Goal: Task Accomplishment & Management: Use online tool/utility

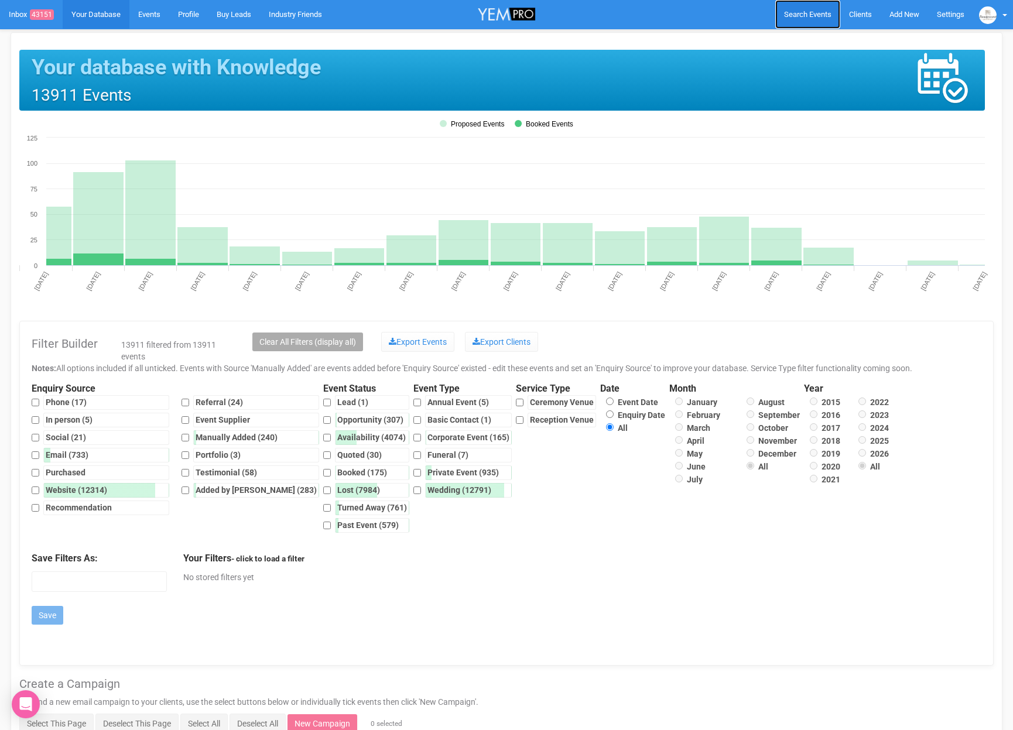
click at [833, 15] on link "Search Events" at bounding box center [807, 14] width 65 height 29
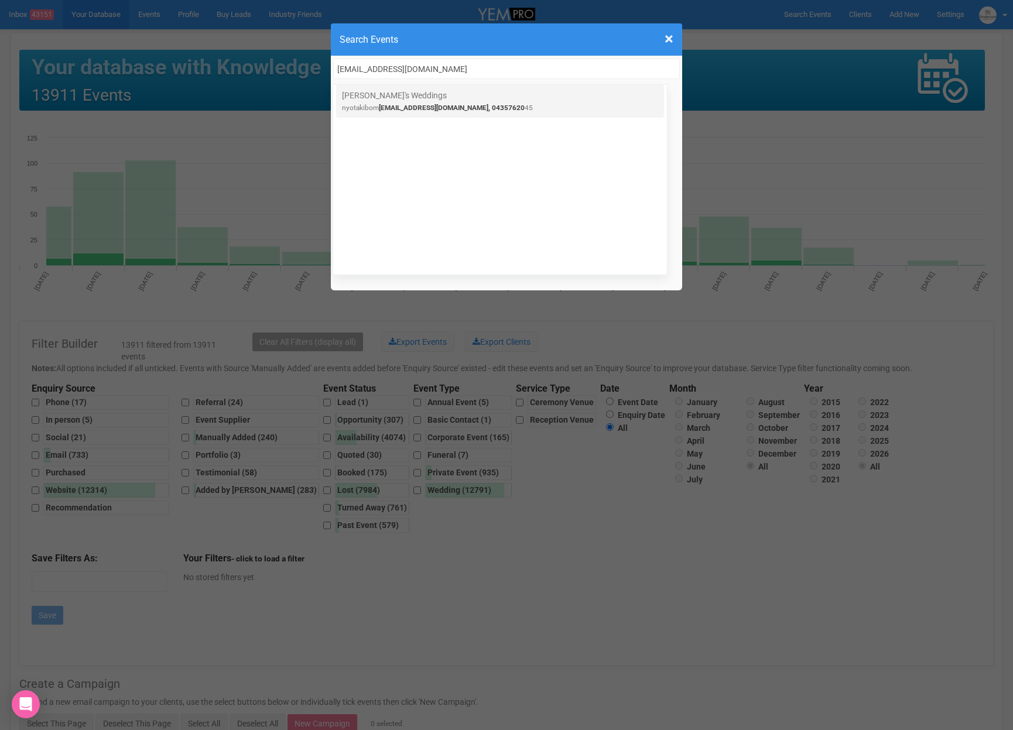
type input "[EMAIL_ADDRESS][DOMAIN_NAME]"
click at [414, 104] on span "[EMAIL_ADDRESS][DOMAIN_NAME], 04357620" at bounding box center [452, 108] width 146 height 8
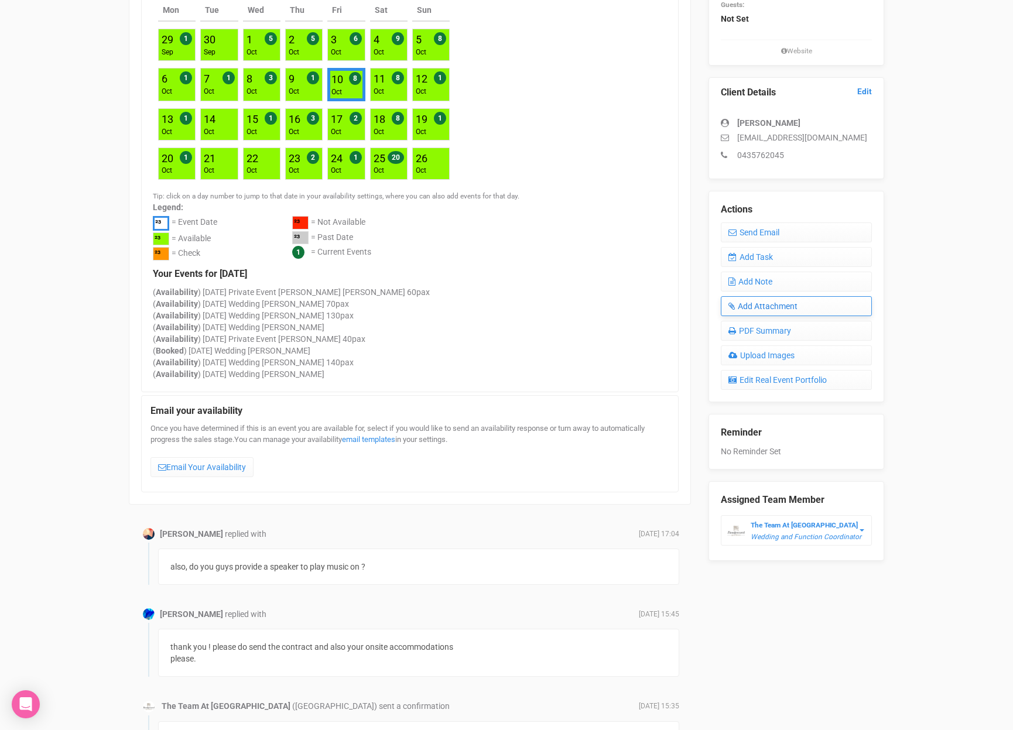
scroll to position [251, 0]
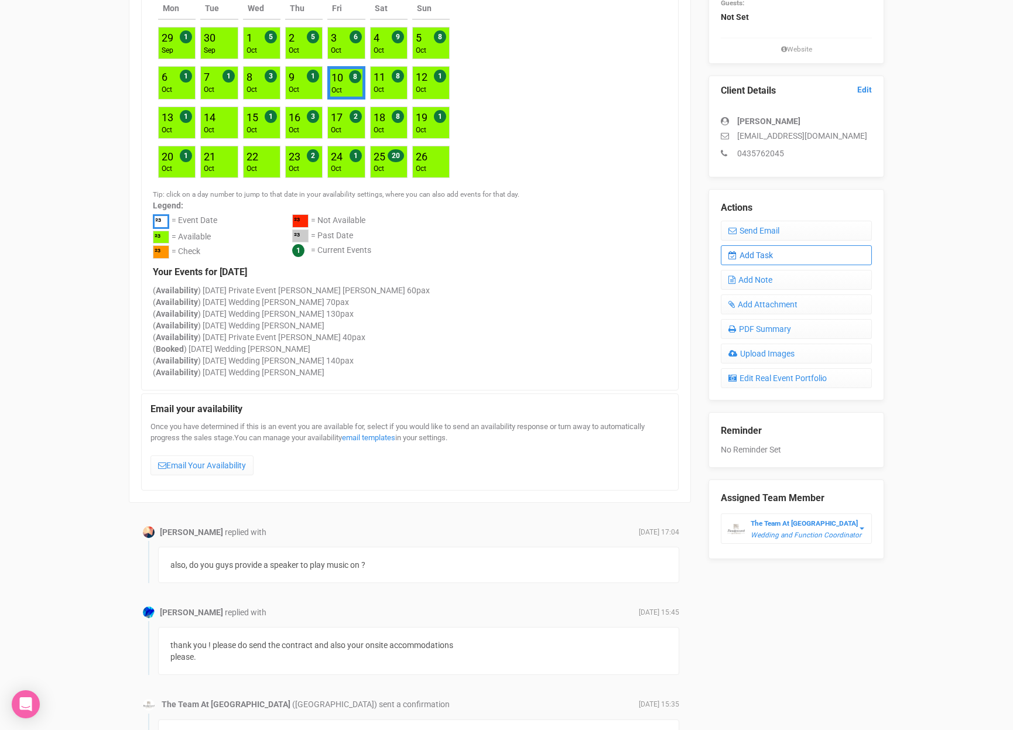
click at [753, 251] on link "Add Task" at bounding box center [795, 255] width 151 height 20
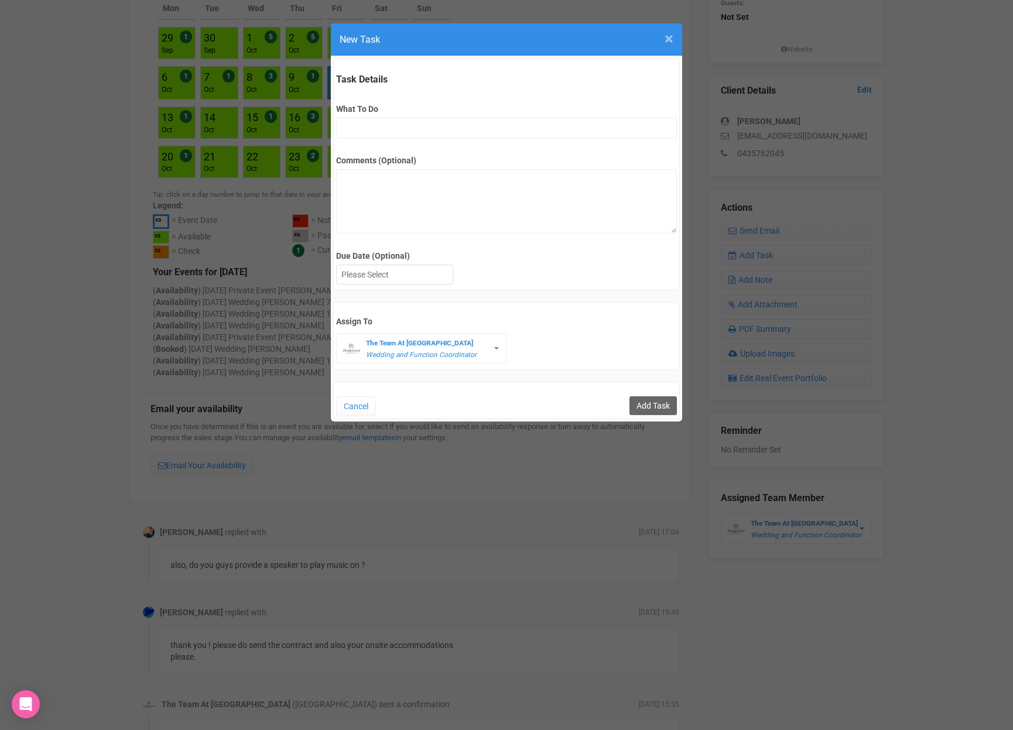
click at [672, 40] on span "×" at bounding box center [668, 38] width 9 height 19
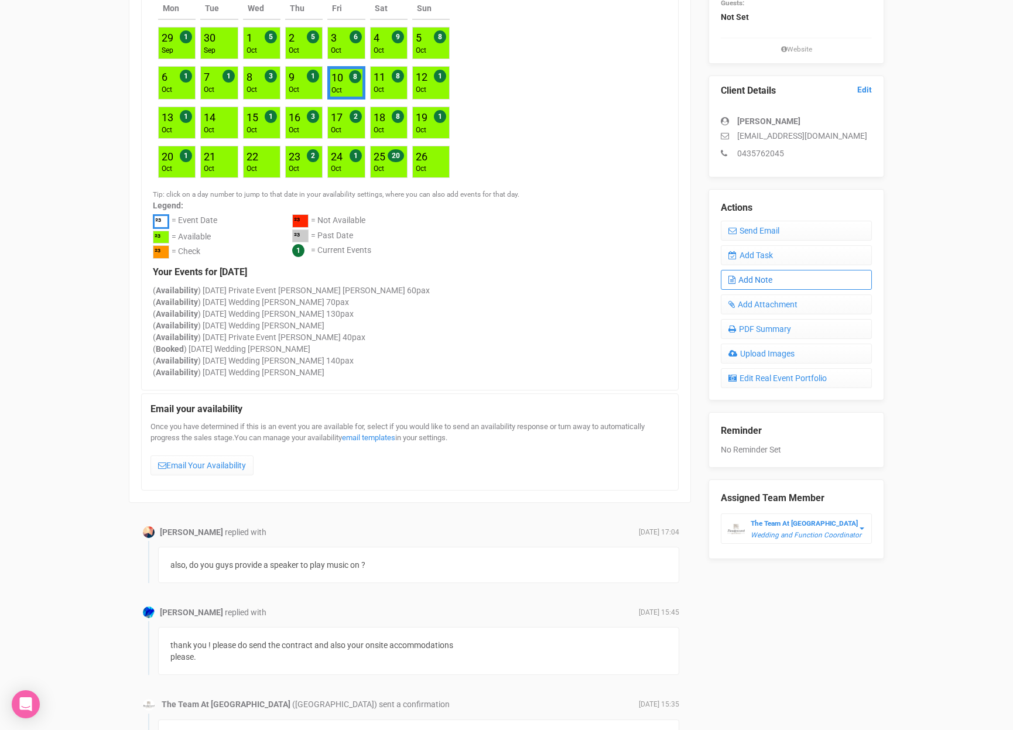
click at [764, 276] on link "Add Note" at bounding box center [795, 280] width 151 height 20
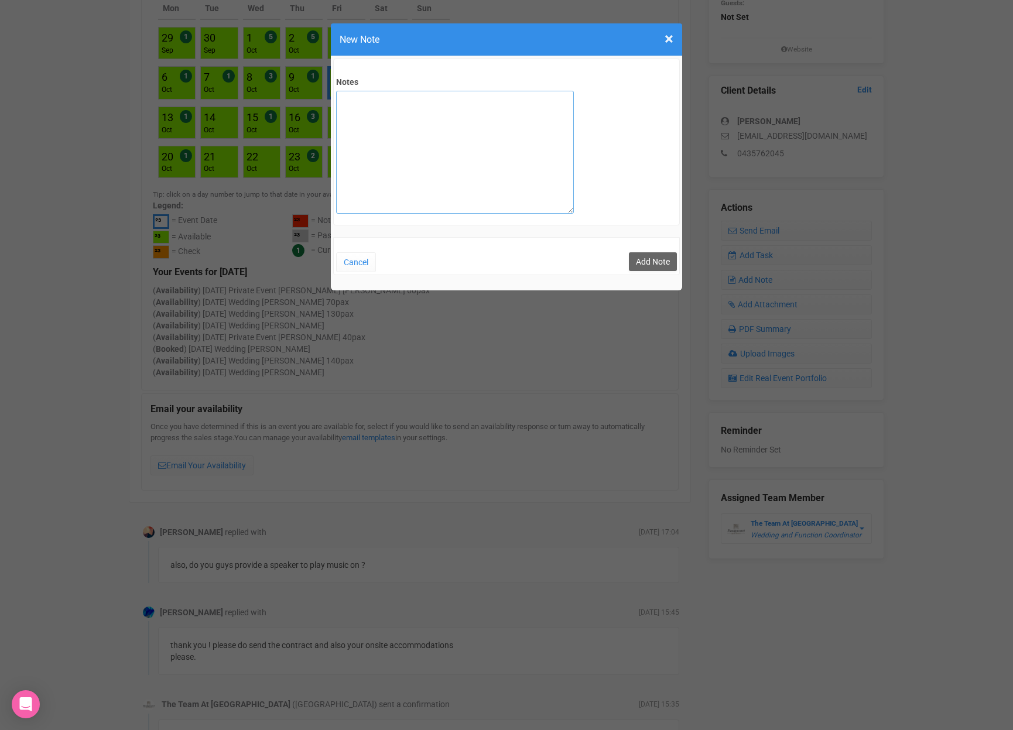
click at [422, 127] on textarea "Notes" at bounding box center [455, 152] width 238 height 123
click at [670, 38] on span "×" at bounding box center [668, 38] width 9 height 19
